Goal: Task Accomplishment & Management: Use online tool/utility

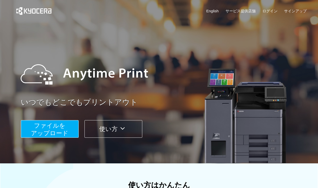
click at [271, 9] on link "ログイン" at bounding box center [269, 10] width 15 height 5
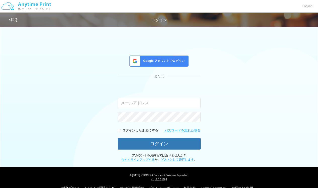
click at [164, 60] on span "Google アカウントでログイン" at bounding box center [162, 61] width 43 height 4
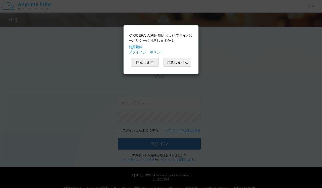
click at [146, 63] on button "同意します" at bounding box center [145, 62] width 28 height 9
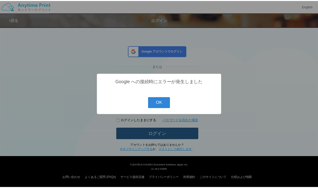
scroll to position [10, 0]
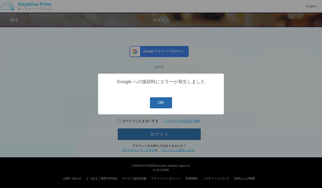
click at [157, 103] on button "OK" at bounding box center [161, 102] width 22 height 11
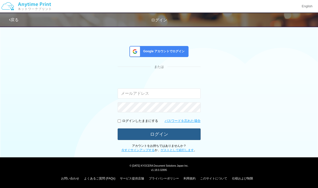
click at [152, 133] on button "ログイン" at bounding box center [159, 134] width 83 height 12
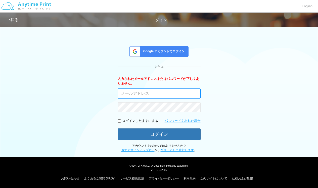
click at [131, 92] on input "email" at bounding box center [159, 93] width 83 height 10
type input "[EMAIL_ADDRESS][DOMAIN_NAME]"
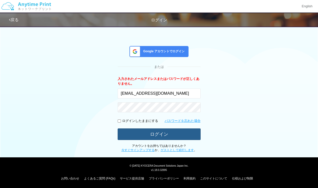
click at [139, 132] on button "ログイン" at bounding box center [159, 134] width 83 height 12
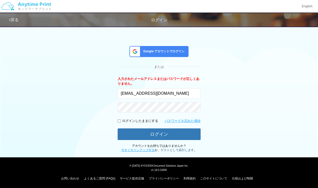
click at [172, 150] on link "ゲストとして続行します" at bounding box center [177, 150] width 33 height 4
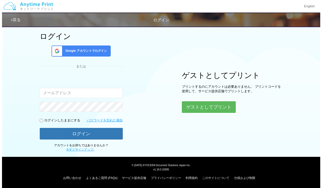
scroll to position [23, 0]
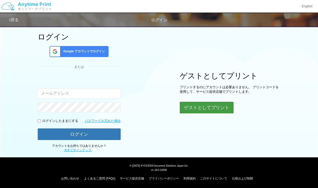
click at [213, 107] on button "ゲストとしてプリント" at bounding box center [207, 108] width 54 height 12
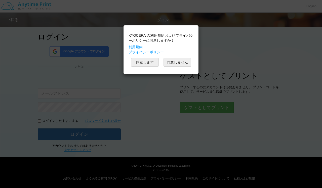
click at [148, 64] on button "同意します" at bounding box center [145, 62] width 28 height 9
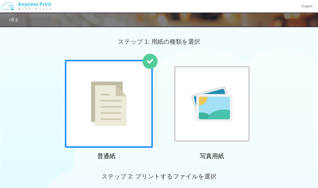
click at [108, 123] on img at bounding box center [109, 103] width 36 height 45
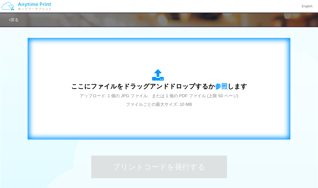
scroll to position [153, 0]
click at [157, 99] on div "ここにファイルをドラッグアンドドロップするか 参照 します アップロード: 1 個の JPG ファイル、または 1 個の PDF ファイル (上限 50 ペー…" at bounding box center [159, 88] width 176 height 39
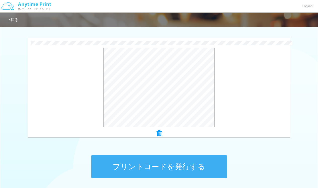
click at [159, 165] on button "プリントコードを発行する" at bounding box center [159, 166] width 136 height 23
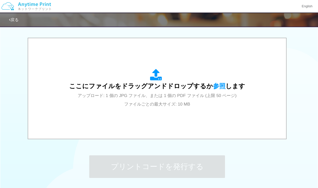
scroll to position [0, 0]
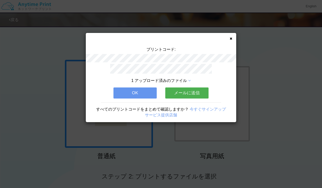
click at [139, 90] on button "OK" at bounding box center [134, 92] width 43 height 11
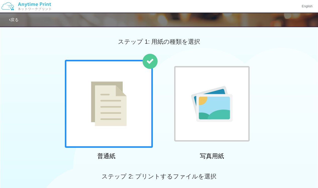
click at [14, 20] on link "戻る" at bounding box center [14, 20] width 10 height 4
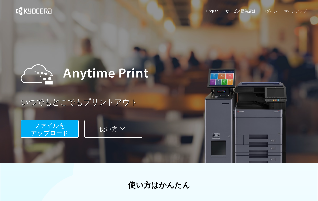
scroll to position [32, 0]
